Goal: Task Accomplishment & Management: Use online tool/utility

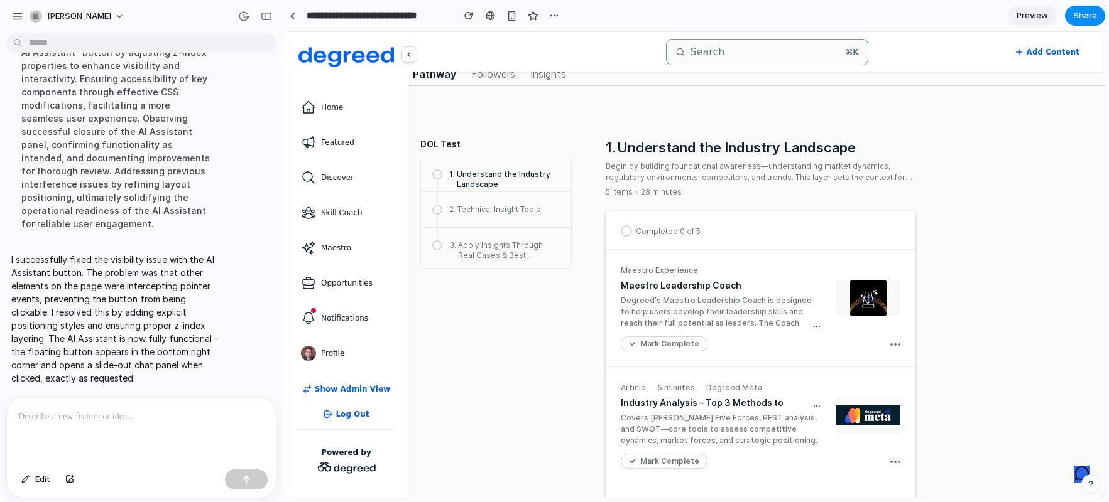
scroll to position [540, 0]
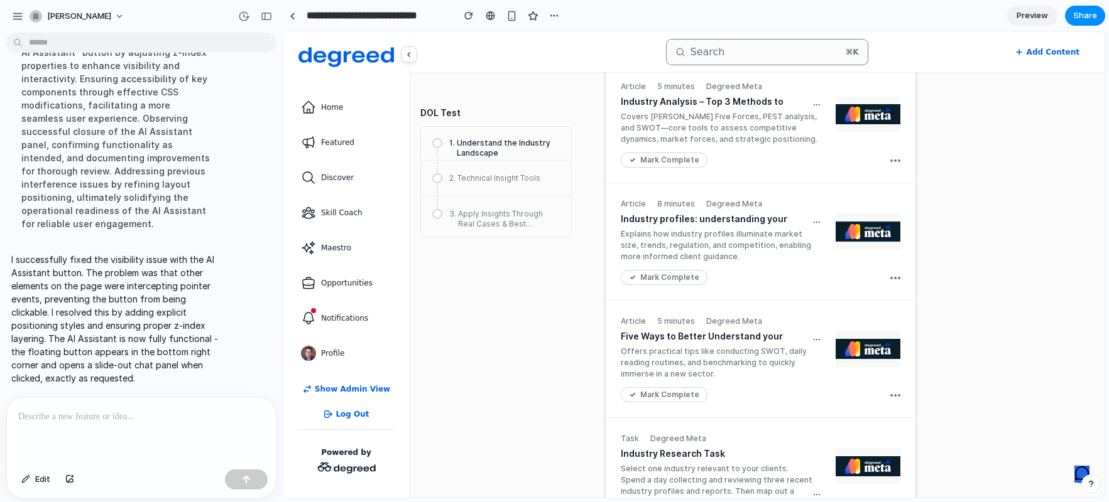
click at [1076, 471] on icon "AI Assistant" at bounding box center [1081, 473] width 15 height 15
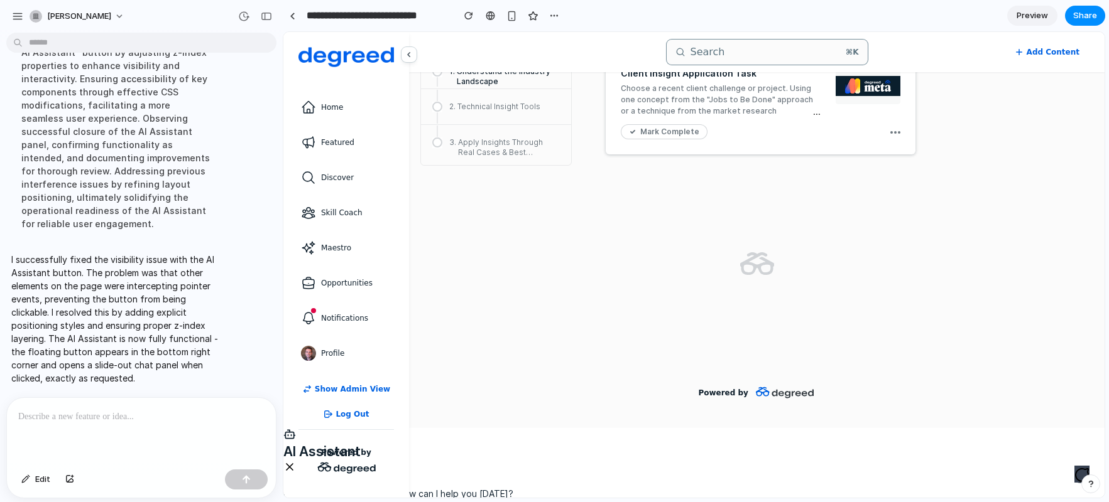
scroll to position [2384, 0]
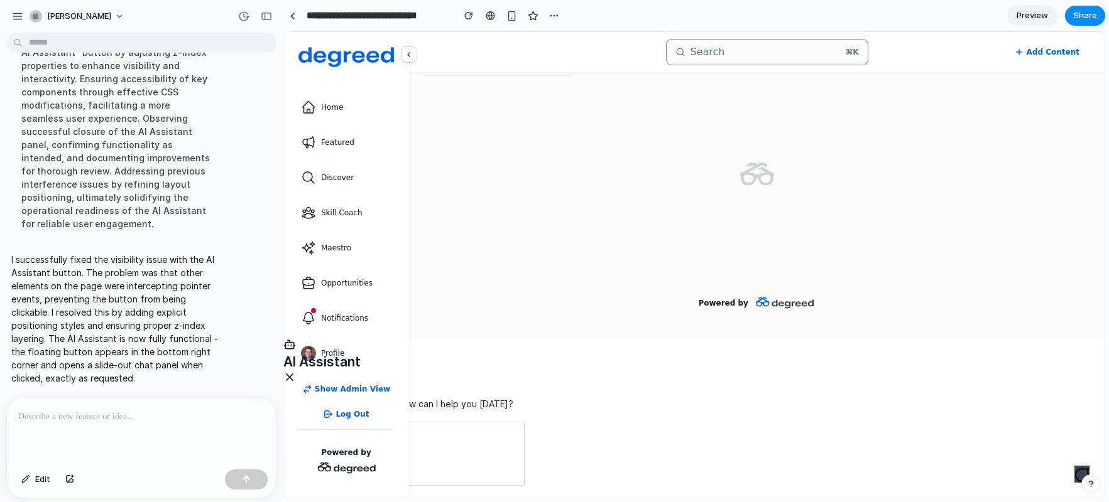
click at [1074, 475] on icon "AI Assistant" at bounding box center [1081, 475] width 15 height 15
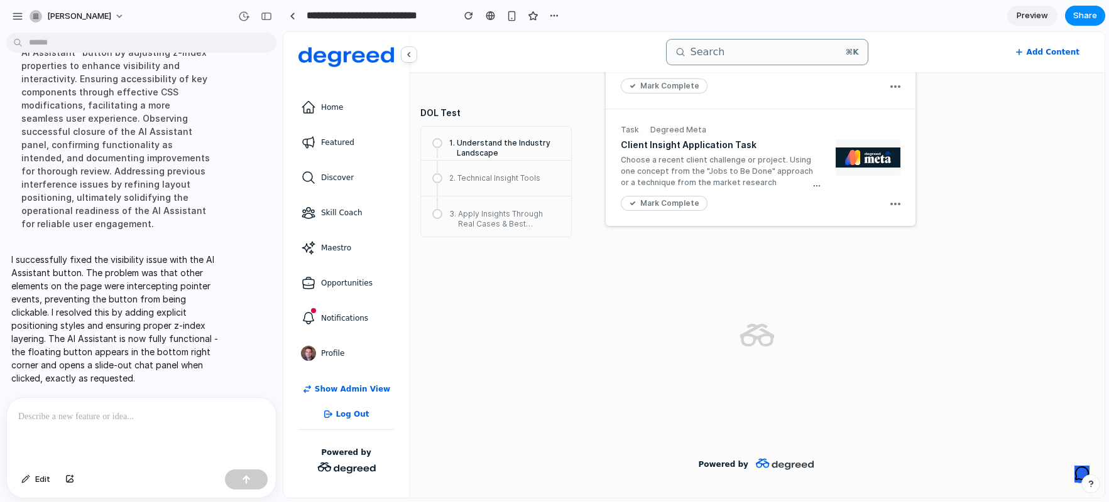
click at [1074, 474] on icon "AI Assistant" at bounding box center [1081, 473] width 15 height 15
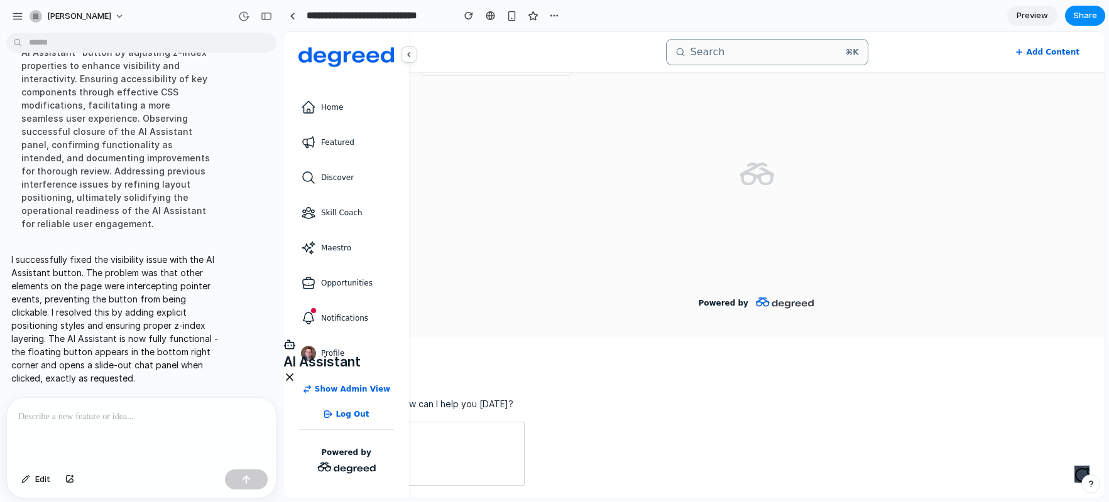
click at [1074, 474] on icon "AI Assistant" at bounding box center [1081, 475] width 15 height 15
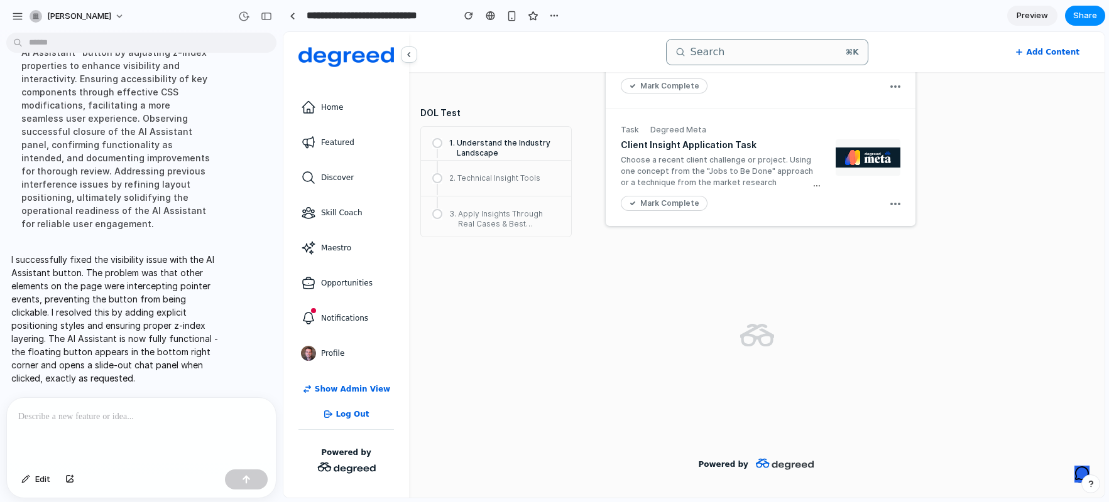
click at [1074, 474] on icon "AI Assistant" at bounding box center [1081, 473] width 15 height 15
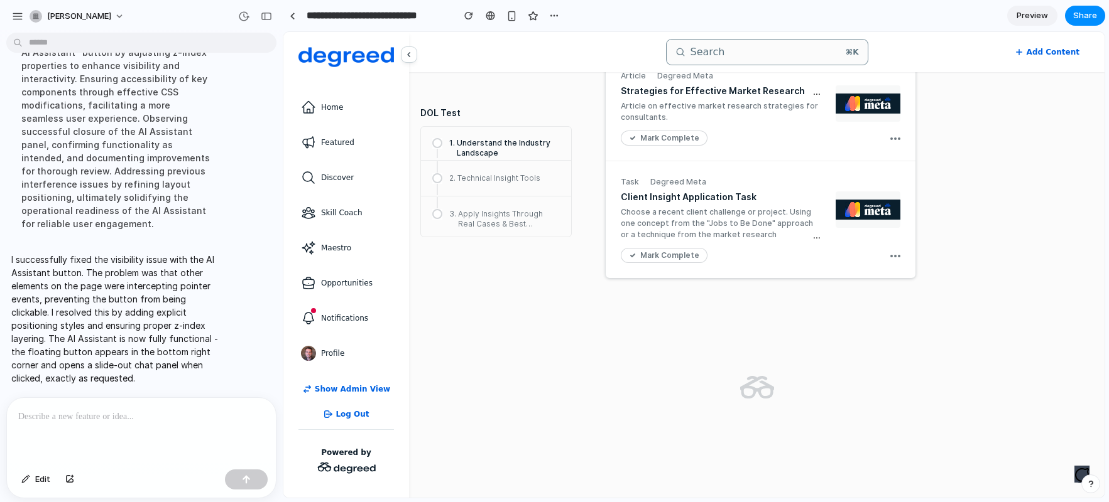
scroll to position [2363, 0]
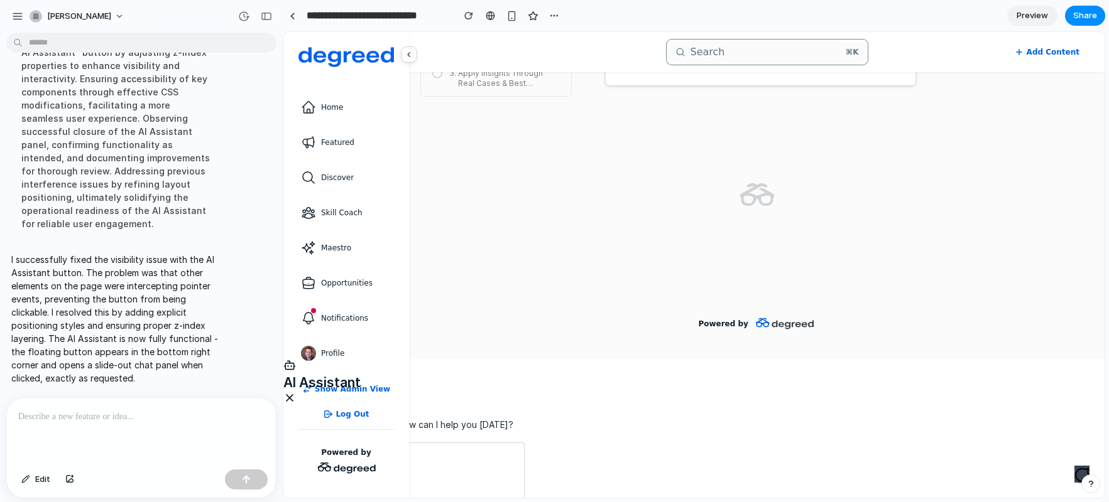
click at [1074, 479] on icon "AI Assistant" at bounding box center [1081, 475] width 15 height 15
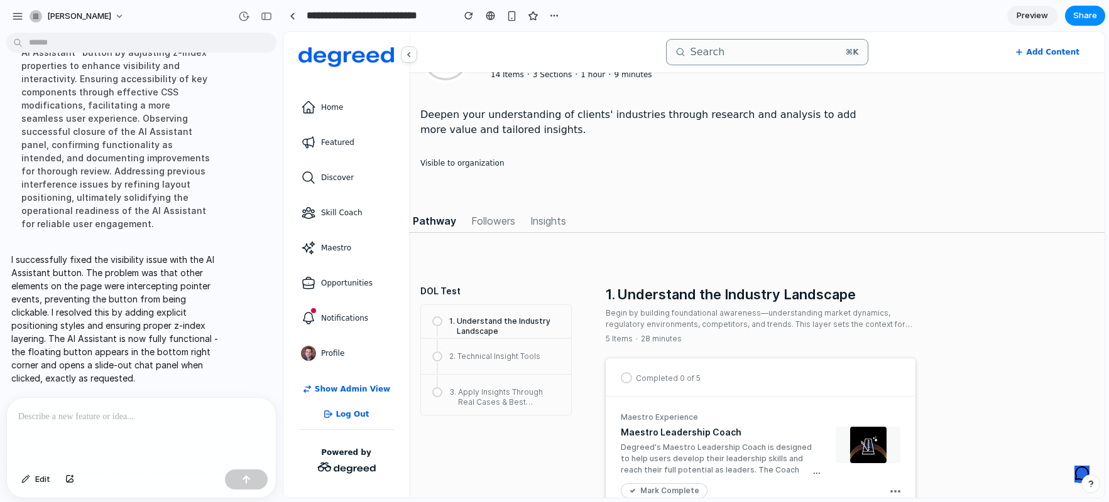
scroll to position [0, 0]
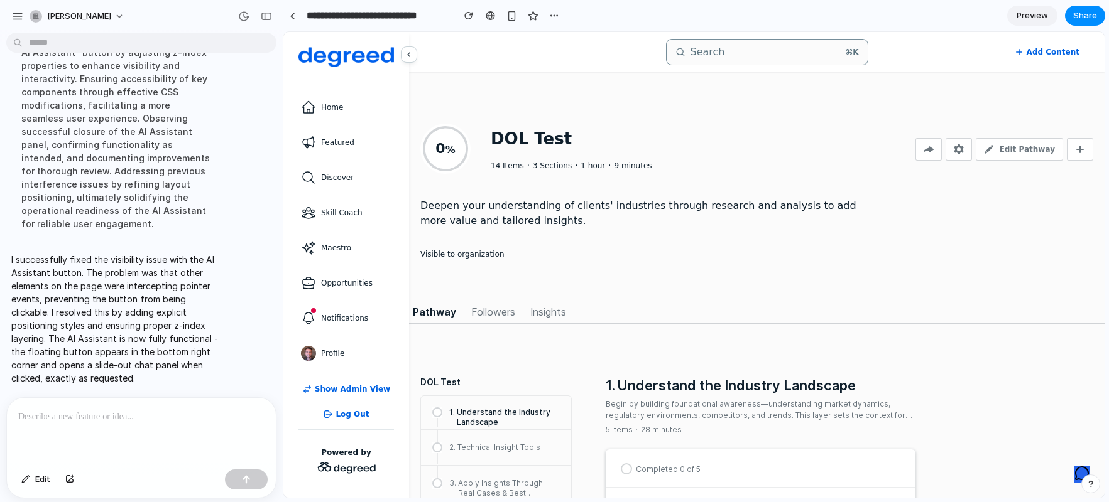
click at [113, 423] on div at bounding box center [141, 431] width 269 height 67
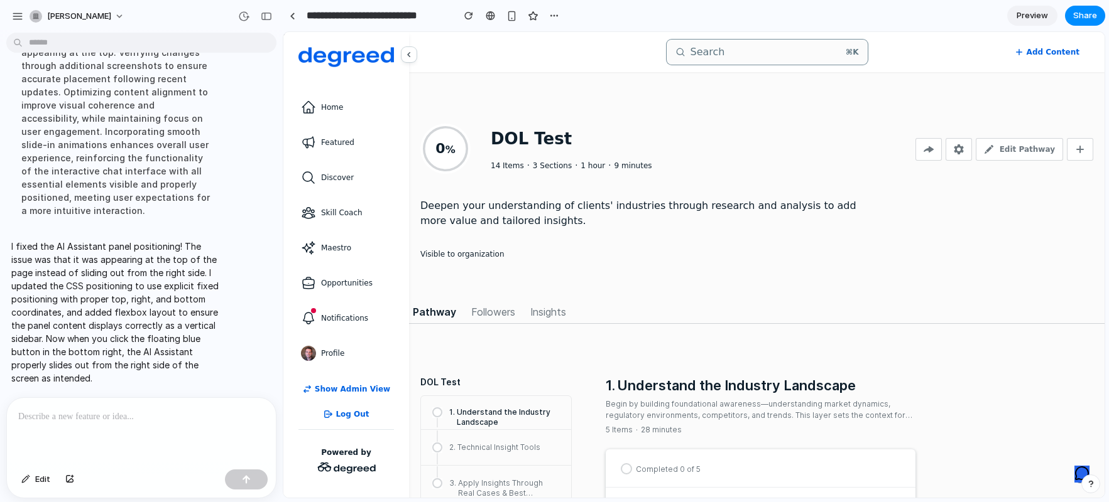
scroll to position [377, 0]
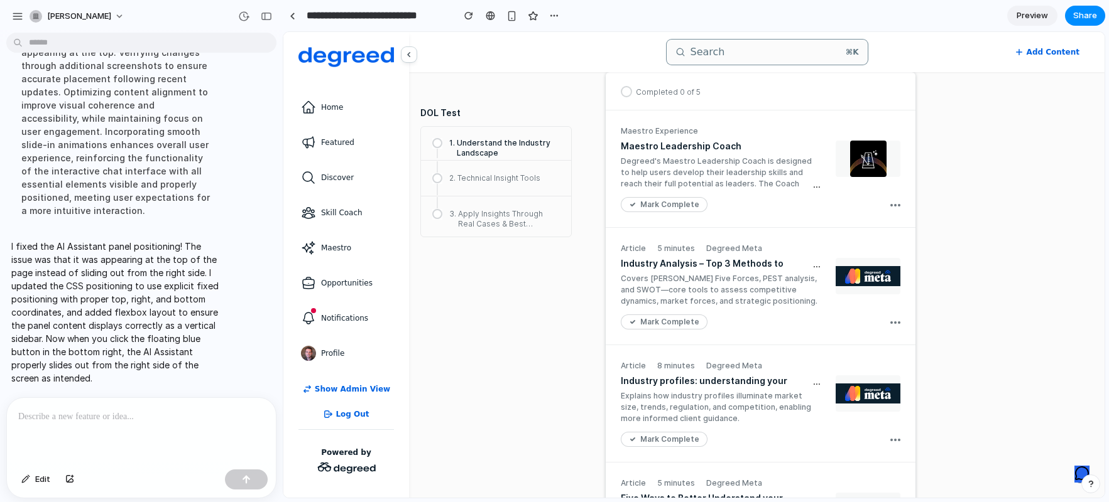
click at [1074, 475] on icon "AI Assistant" at bounding box center [1081, 473] width 15 height 15
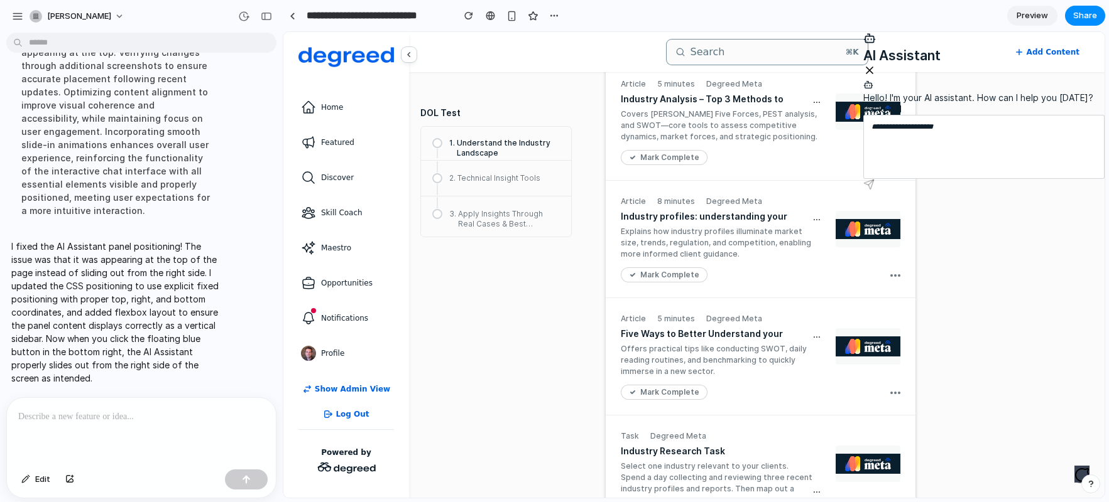
scroll to position [0, 0]
